Goal: Task Accomplishment & Management: Manage account settings

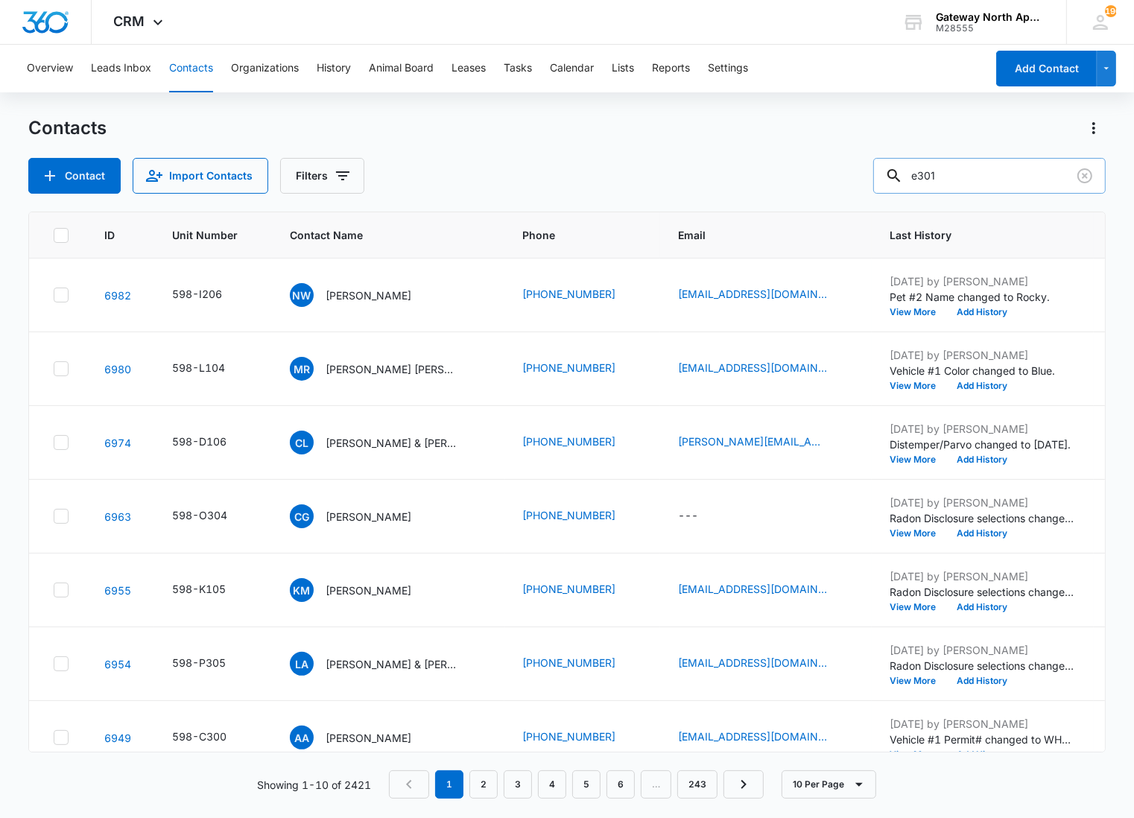
type input "e301"
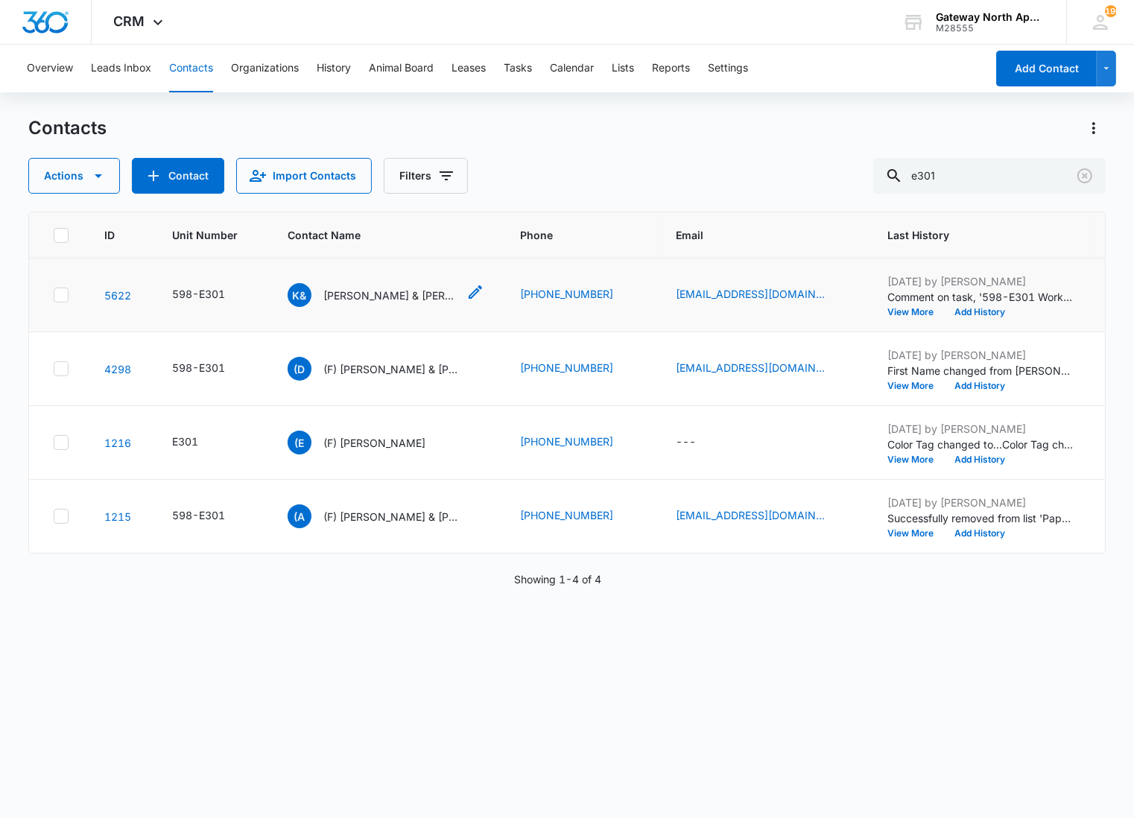
click at [421, 289] on p "[PERSON_NAME] & [PERSON_NAME]" at bounding box center [390, 296] width 134 height 16
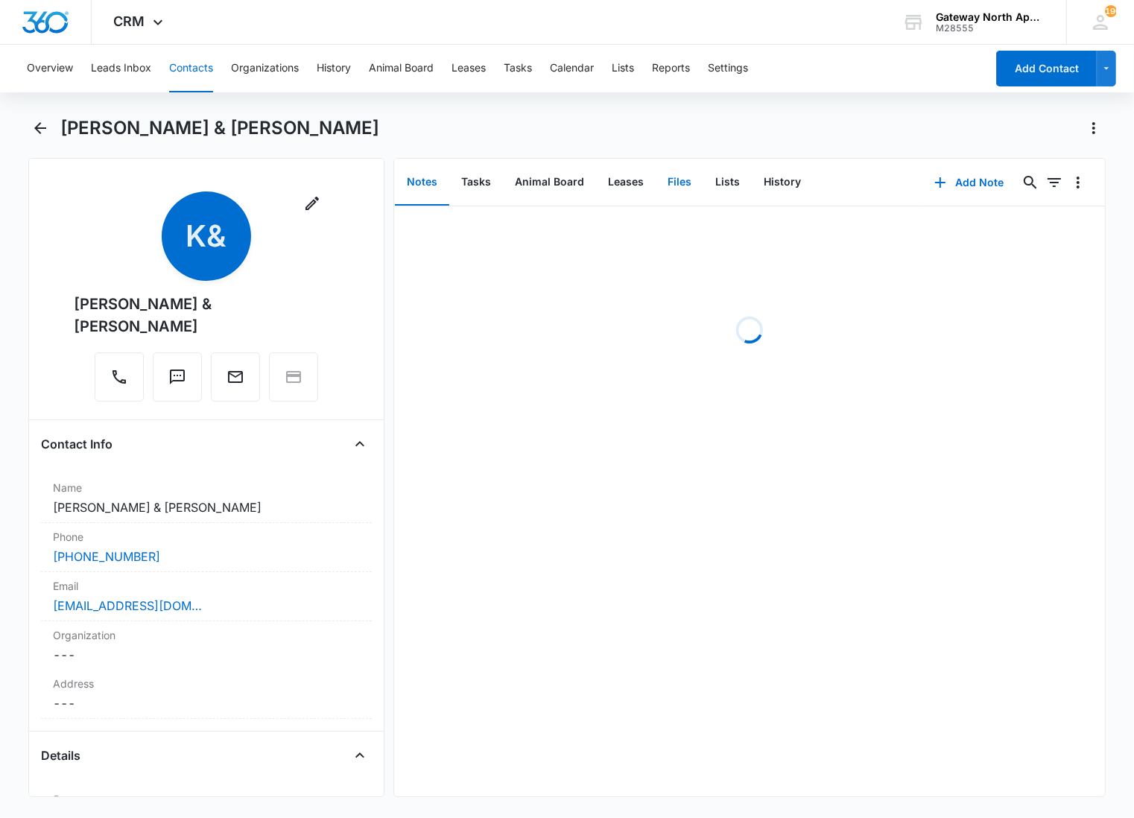
click at [662, 173] on button "Files" at bounding box center [680, 183] width 48 height 46
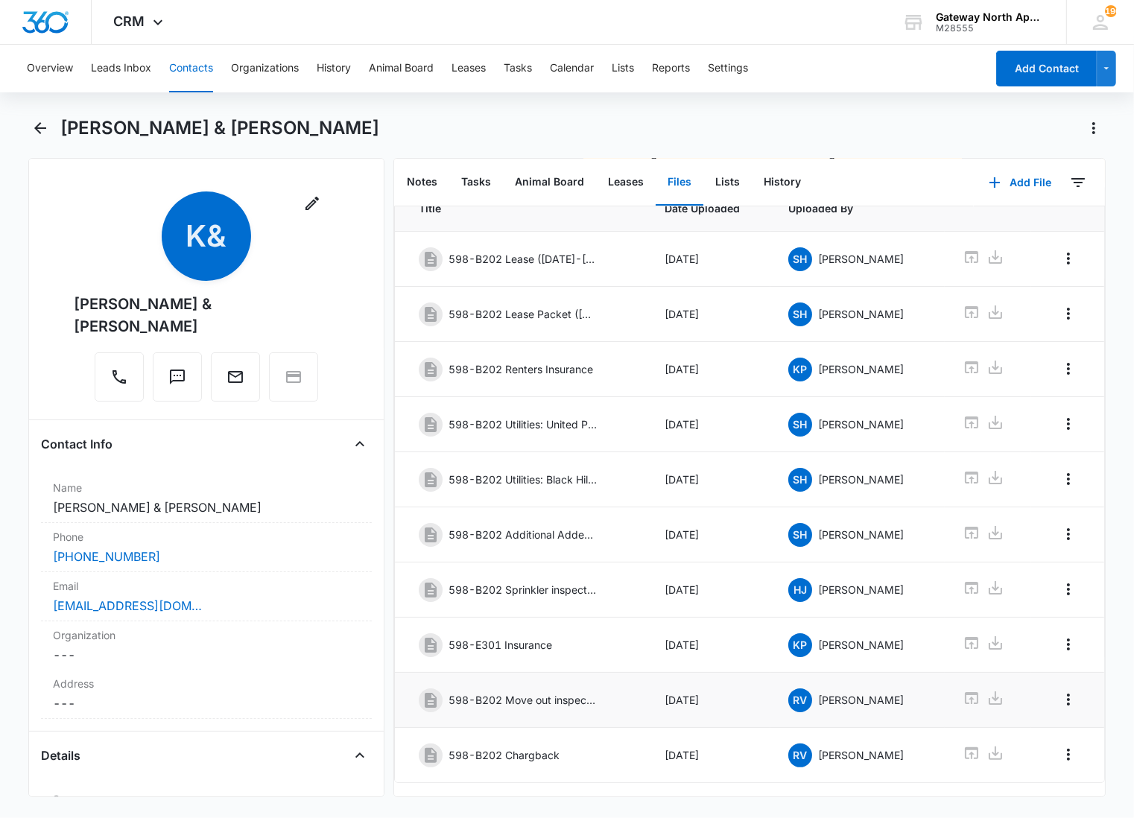
scroll to position [125, 0]
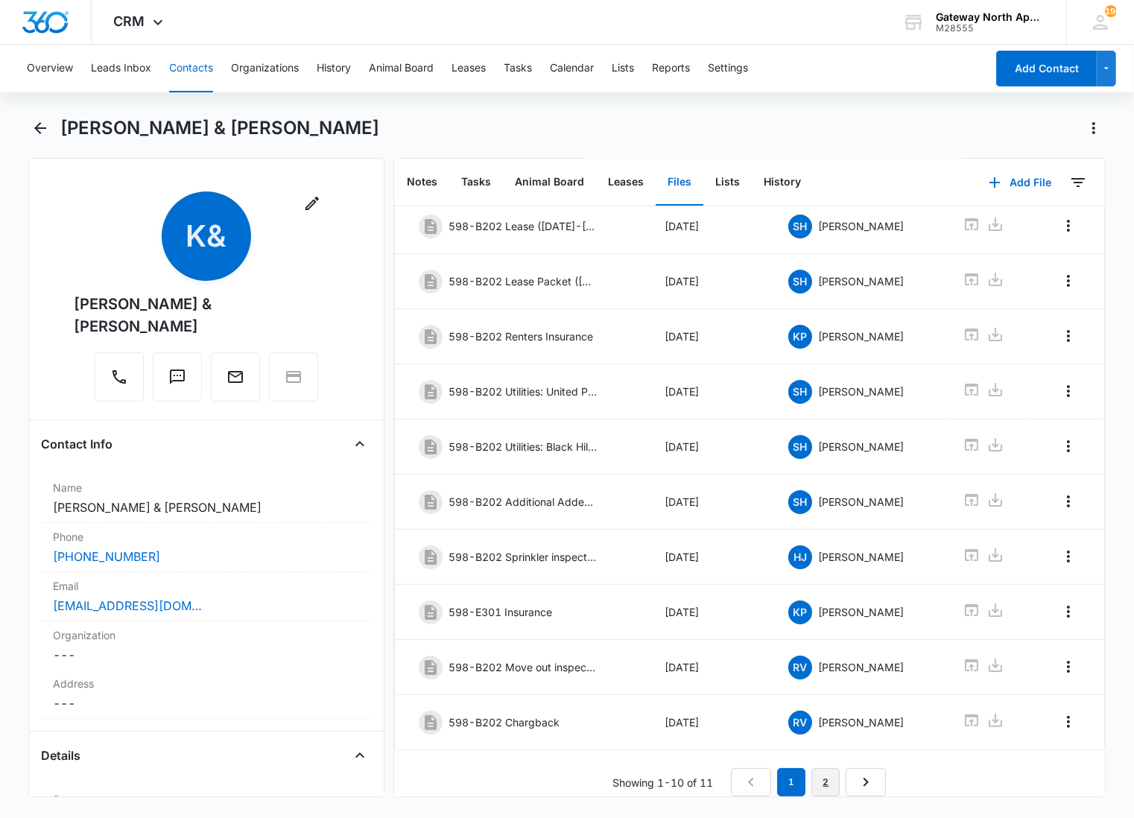
click at [814, 771] on link "2" at bounding box center [826, 782] width 28 height 28
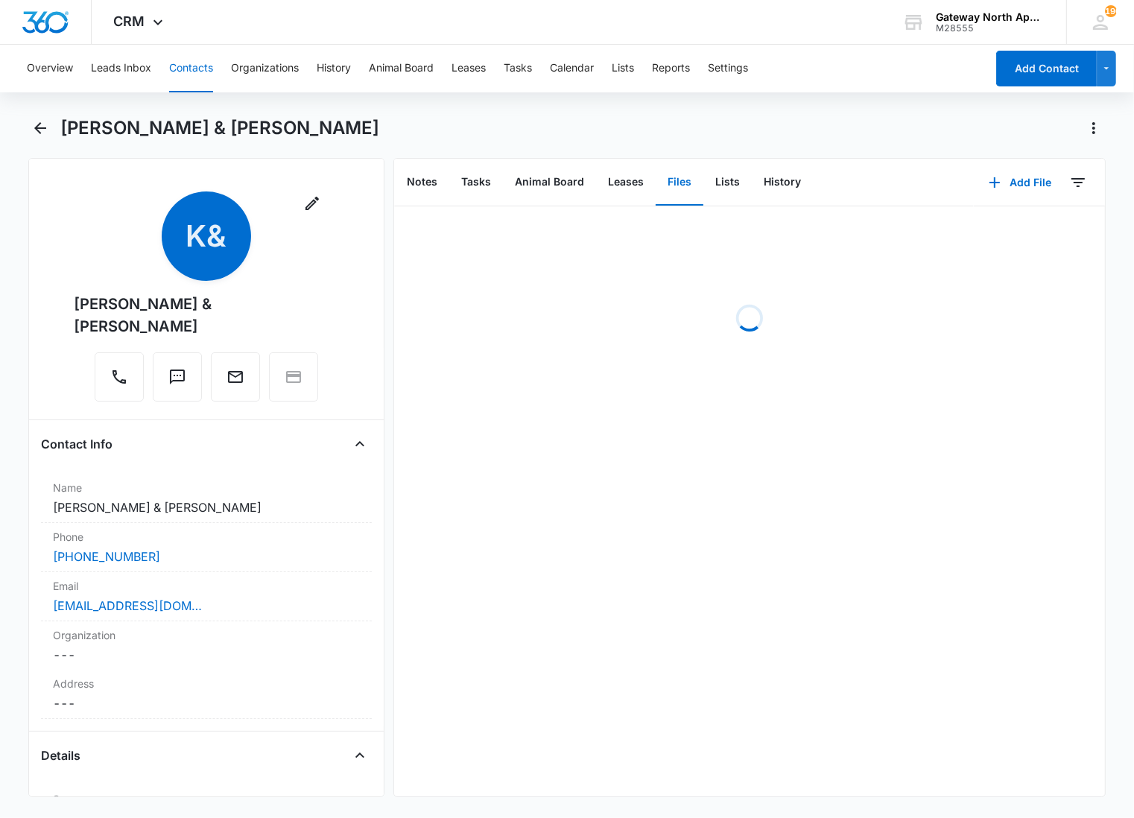
scroll to position [0, 0]
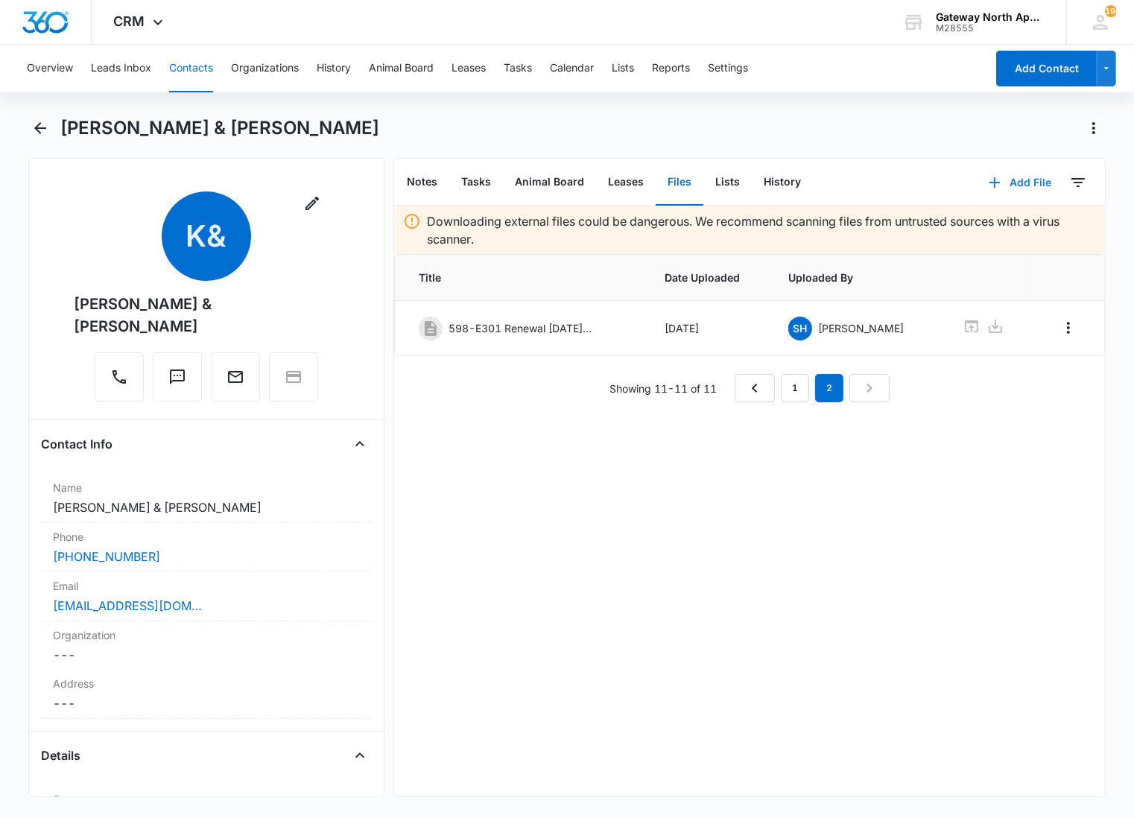
click at [991, 174] on icon "button" at bounding box center [995, 183] width 18 height 18
click at [970, 229] on div "Upload Files" at bounding box center [1000, 229] width 60 height 10
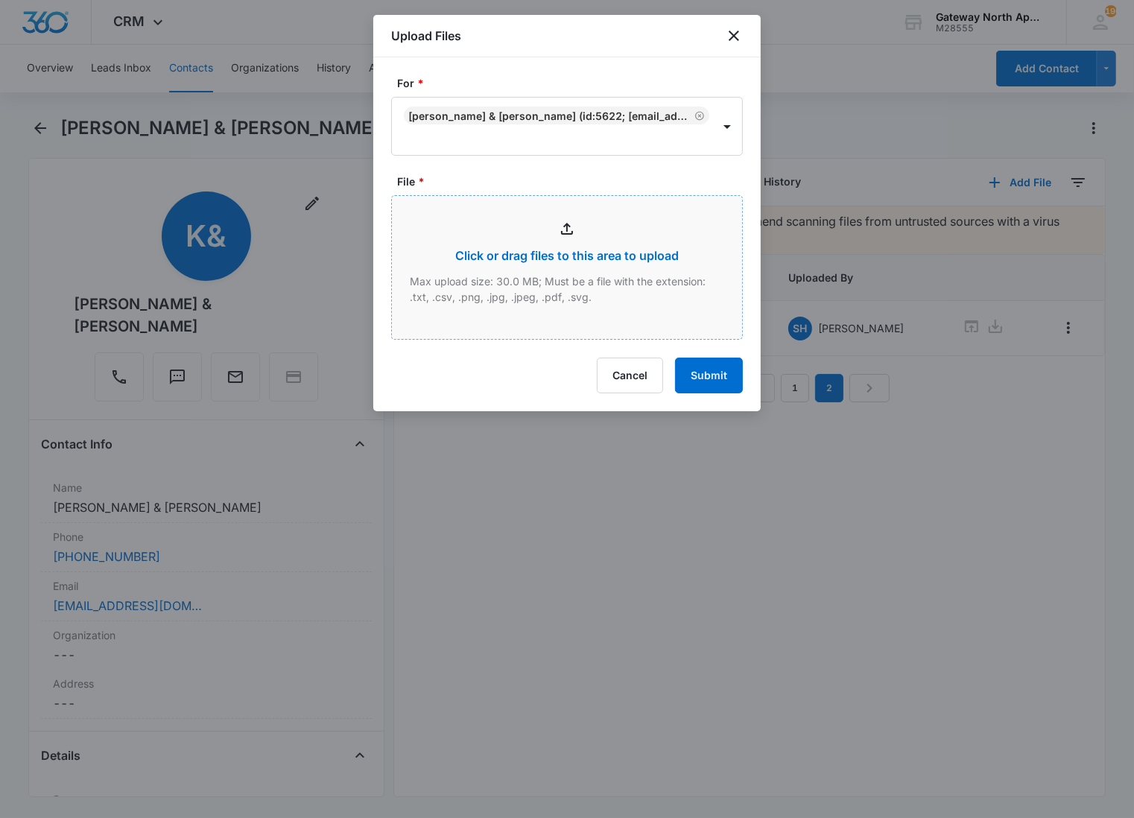
type input "C:\fakepath\E301_10042025103837.pdf"
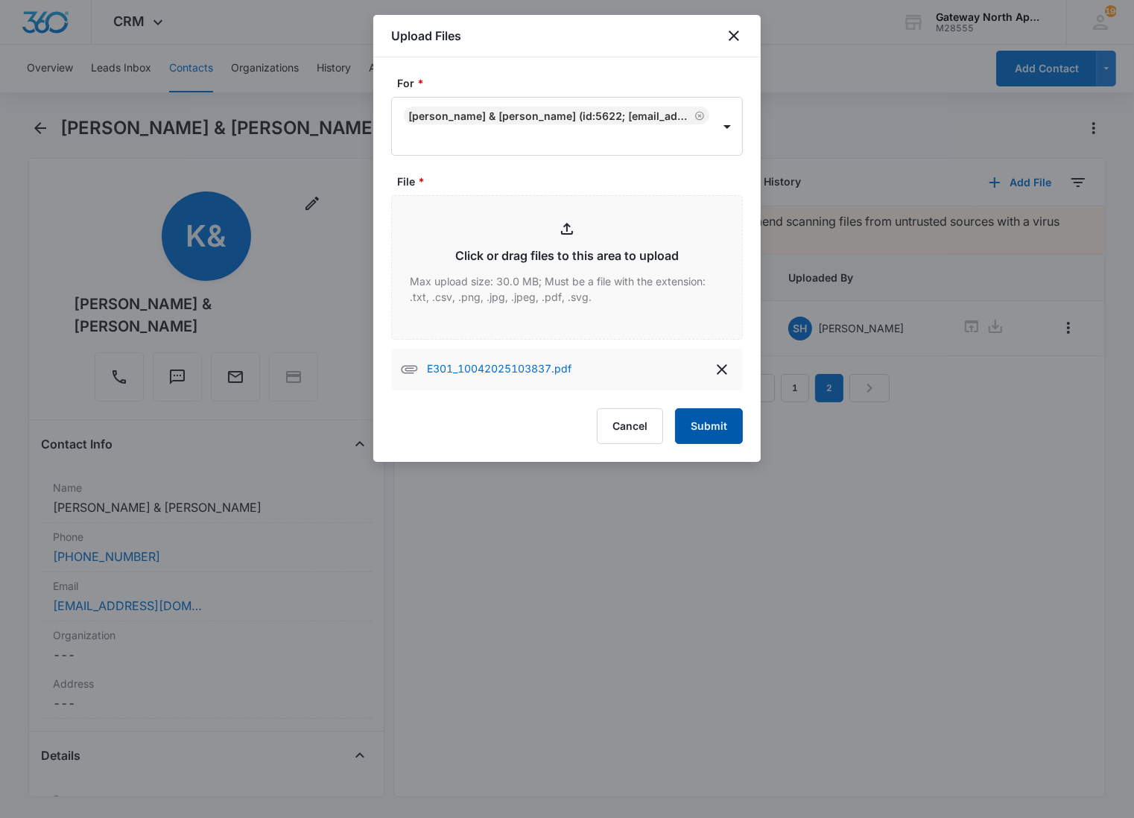
click at [696, 429] on button "Submit" at bounding box center [709, 426] width 68 height 36
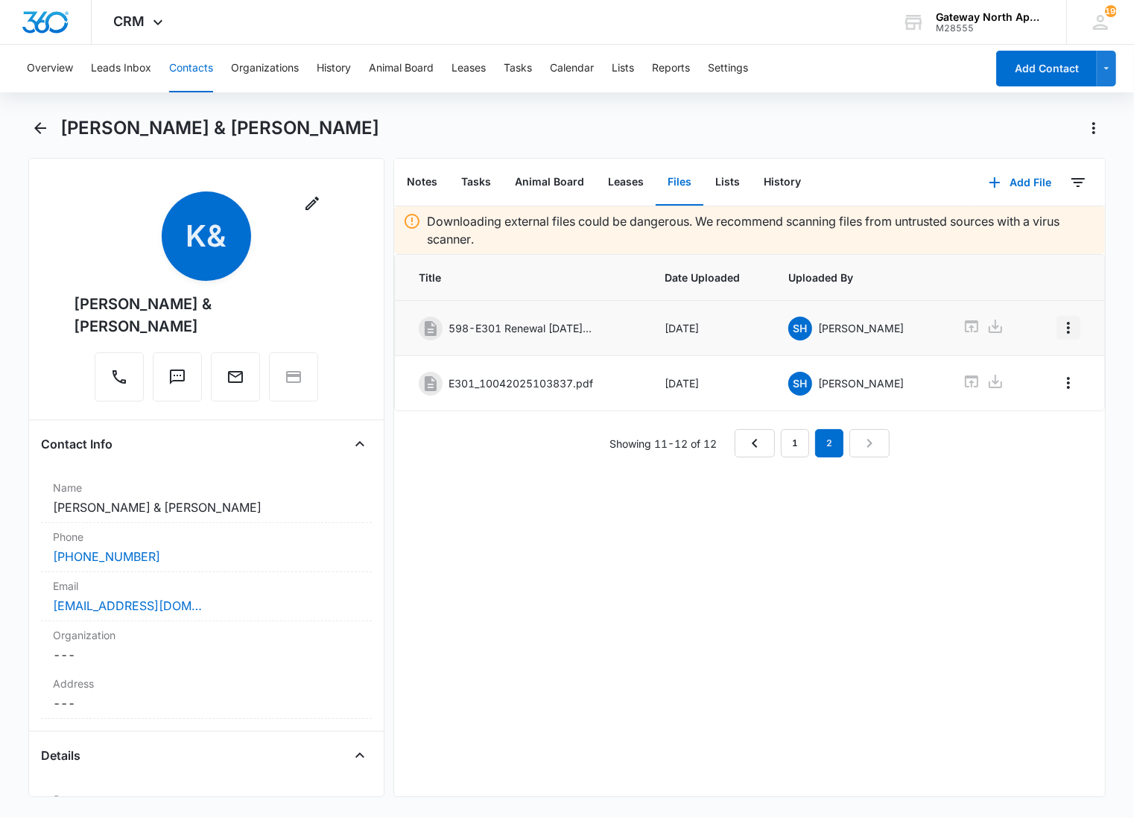
click at [1067, 323] on icon "Overflow Menu" at bounding box center [1068, 328] width 3 height 12
click at [1042, 359] on button "Edit" at bounding box center [1024, 370] width 85 height 22
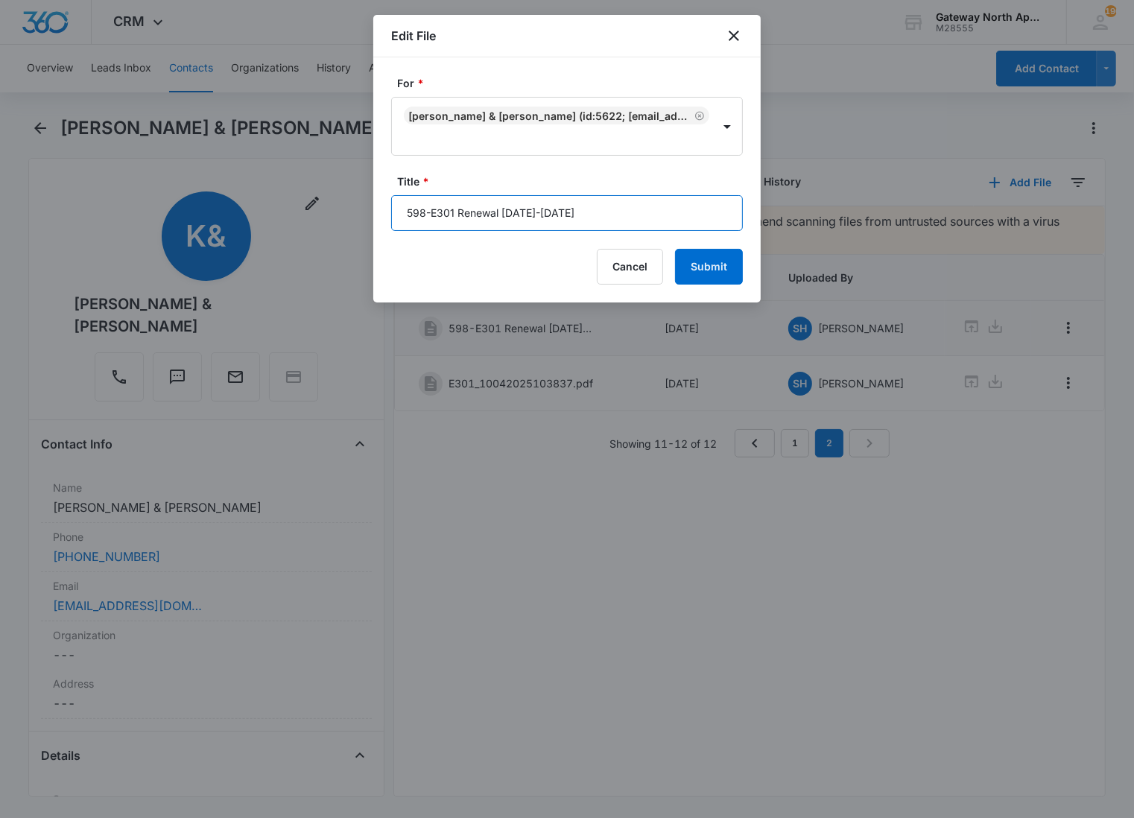
drag, startPoint x: 594, startPoint y: 220, endPoint x: 388, endPoint y: 209, distance: 206.8
click at [388, 209] on div "For * [PERSON_NAME] & [PERSON_NAME] (ID:5622; [EMAIL_ADDRESS][DOMAIN_NAME]; 303…" at bounding box center [567, 179] width 388 height 245
click at [652, 265] on button "Cancel" at bounding box center [630, 267] width 66 height 36
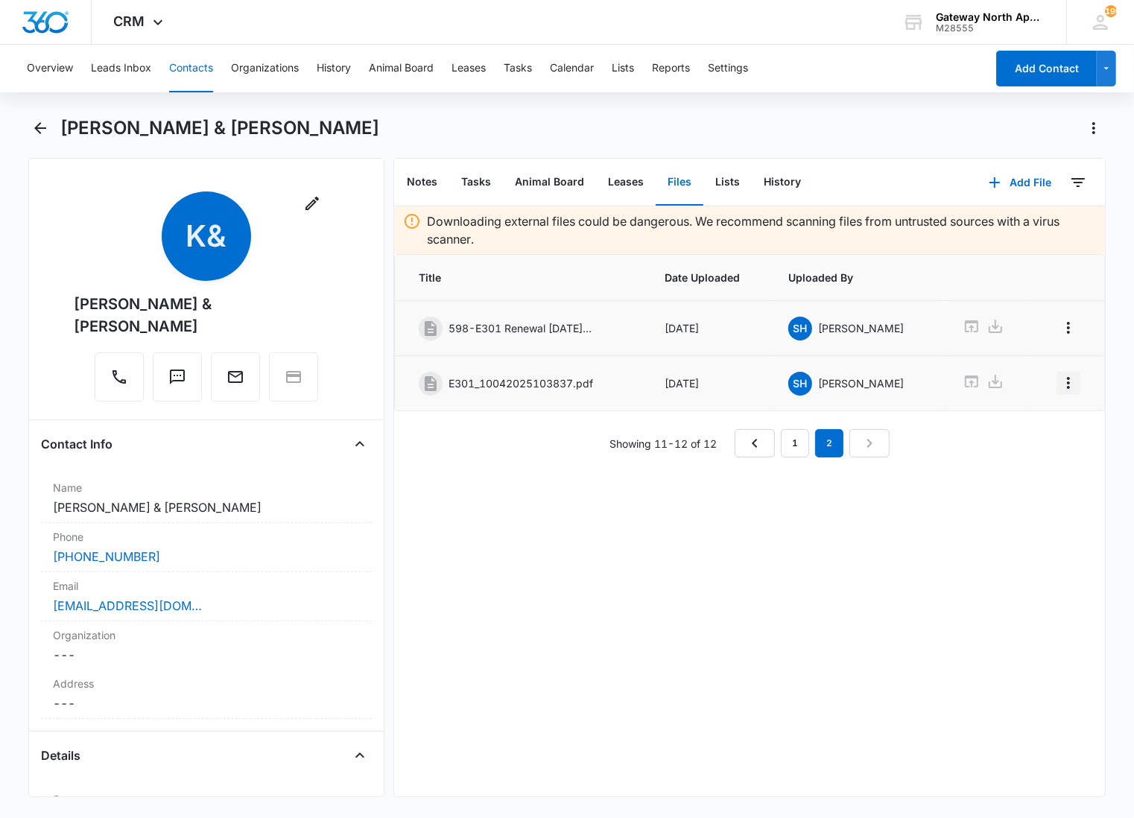
click at [1060, 376] on icon "Overflow Menu" at bounding box center [1069, 383] width 18 height 18
click at [1014, 421] on div "Edit" at bounding box center [1015, 426] width 31 height 10
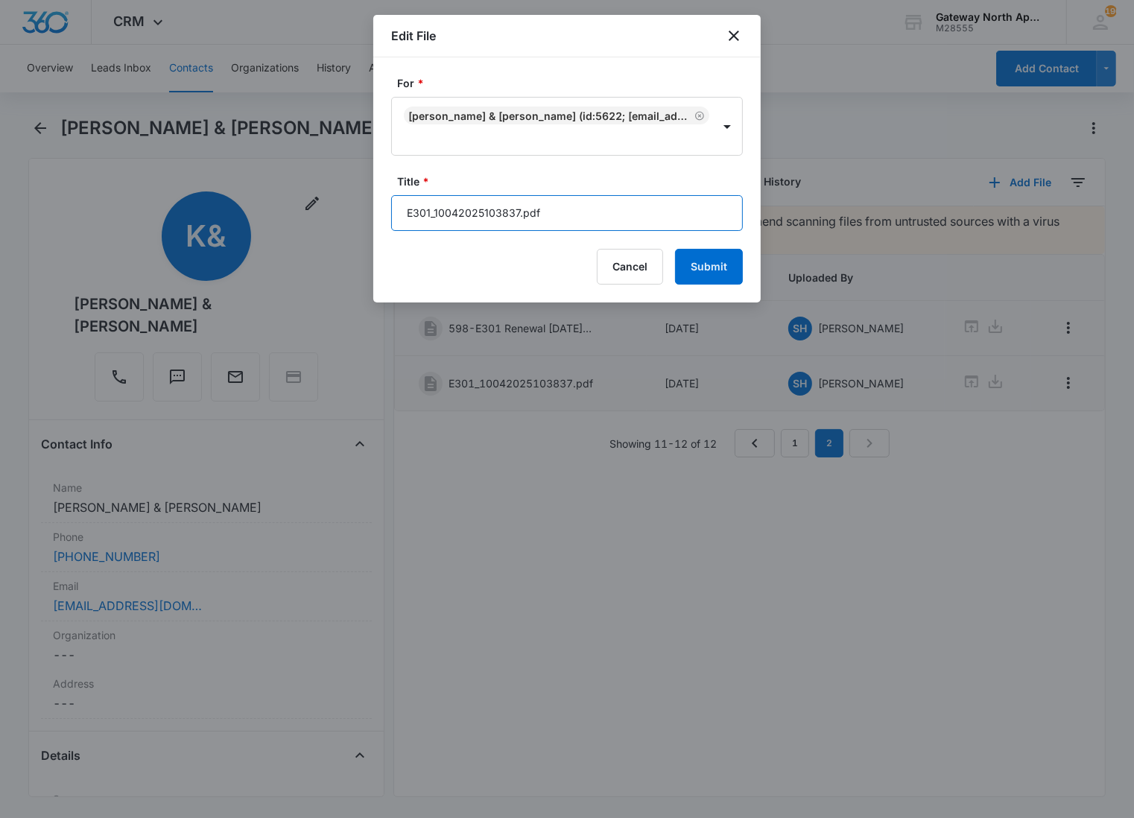
drag, startPoint x: 503, startPoint y: 209, endPoint x: 400, endPoint y: 214, distance: 103.7
click at [400, 214] on input "E301_10042025103837.pdf" at bounding box center [567, 213] width 352 height 36
paste input "598-E301 Renewal [DATE]-[DATE]"
type input "598-E301 Renewal [DATE]-[DATE]"
click at [704, 255] on button "Submit" at bounding box center [709, 267] width 68 height 36
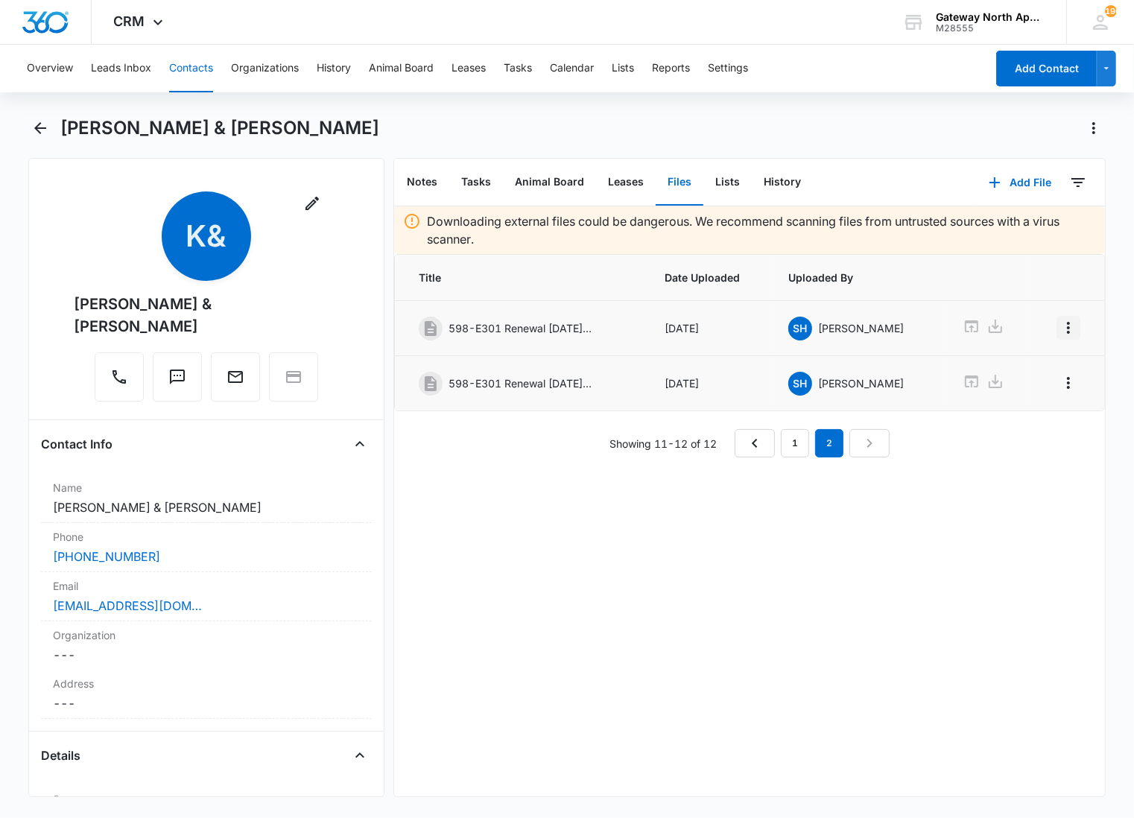
click at [1060, 321] on icon "Overflow Menu" at bounding box center [1069, 328] width 18 height 18
click at [1067, 329] on icon "Overflow Menu" at bounding box center [1068, 328] width 3 height 12
click at [1010, 395] on div "Delete" at bounding box center [1015, 392] width 31 height 10
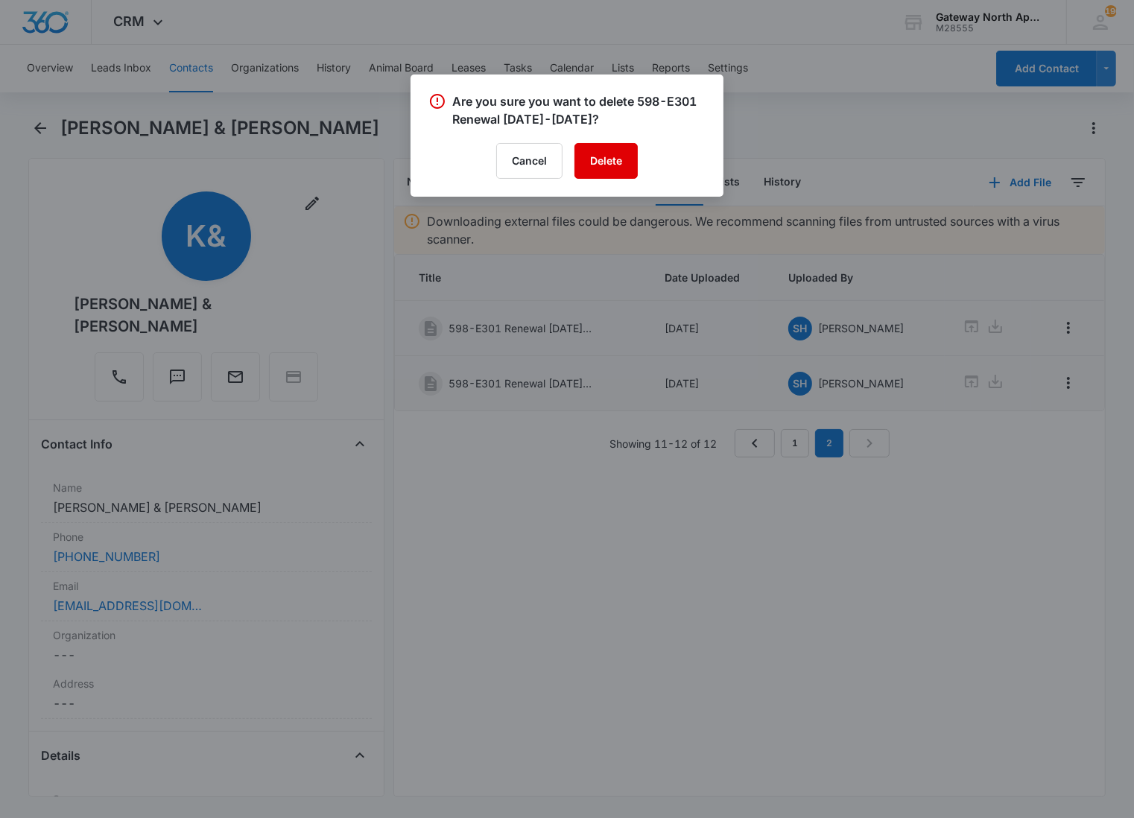
click at [595, 164] on button "Delete" at bounding box center [606, 161] width 63 height 36
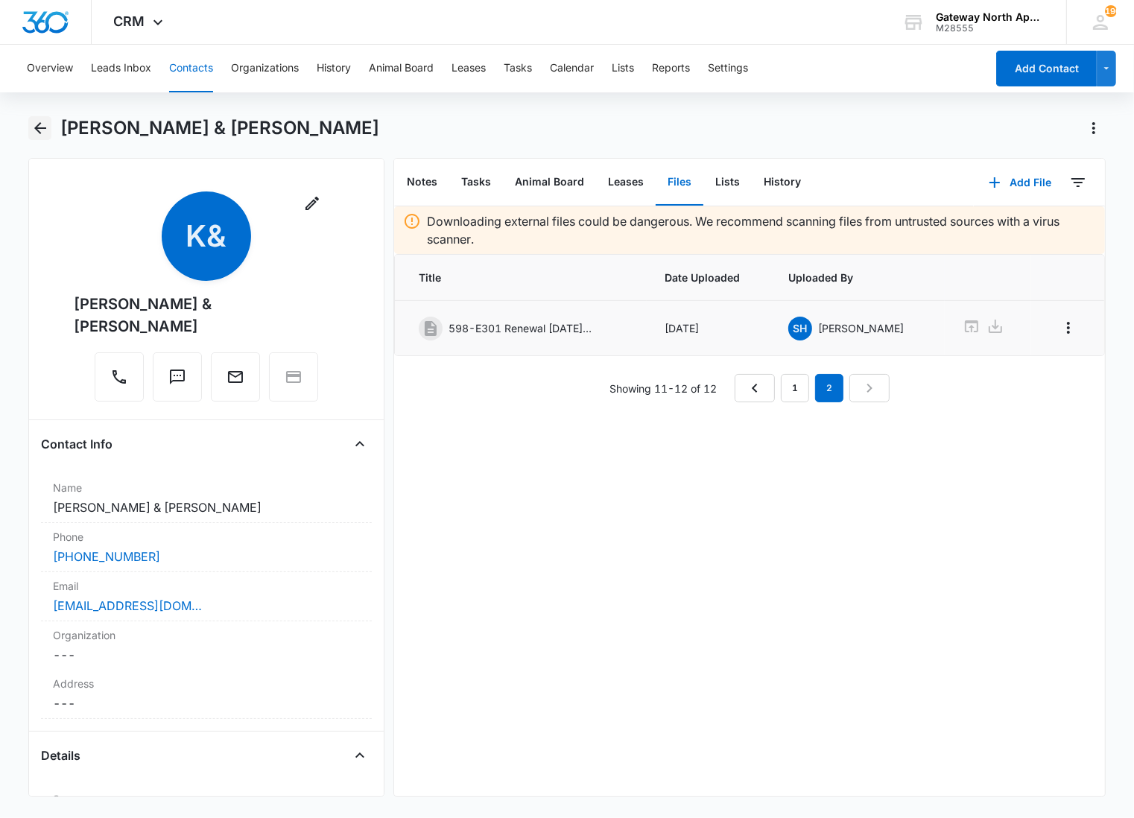
click at [40, 127] on icon "Back" at bounding box center [40, 128] width 18 height 18
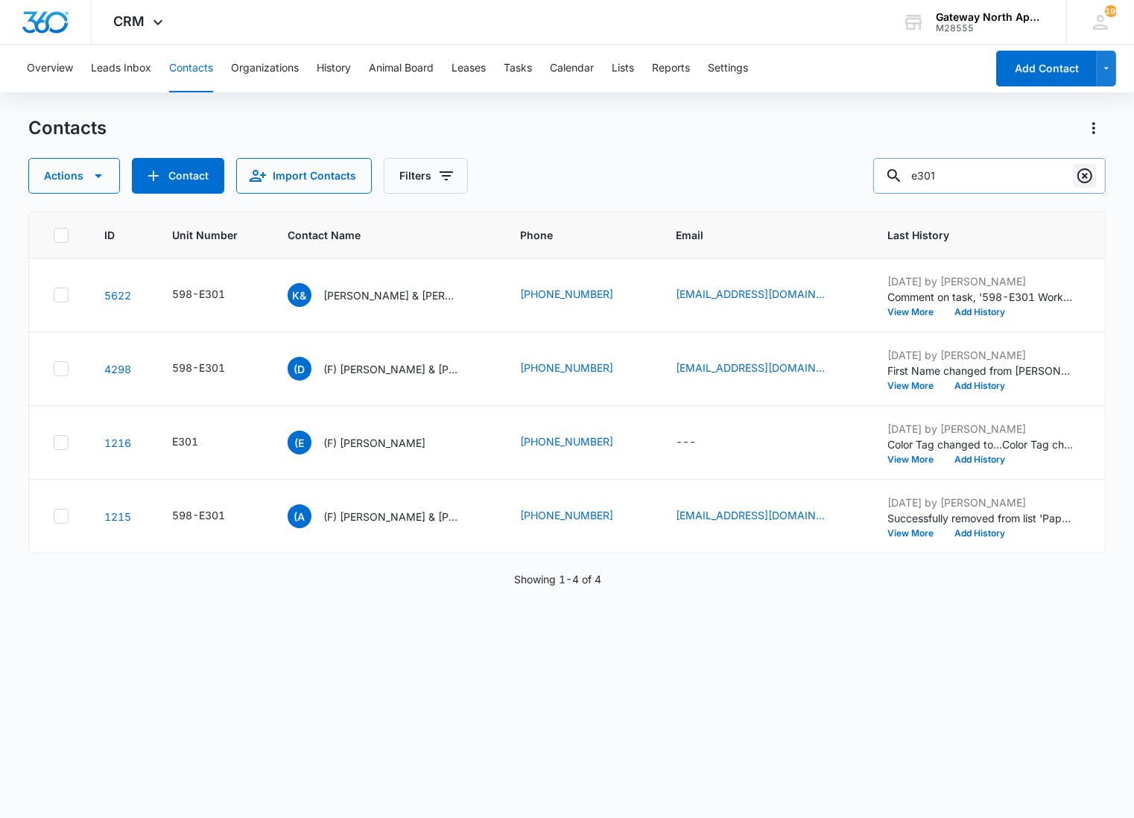
click at [1081, 175] on icon "Clear" at bounding box center [1085, 176] width 18 height 18
